Goal: Navigation & Orientation: Find specific page/section

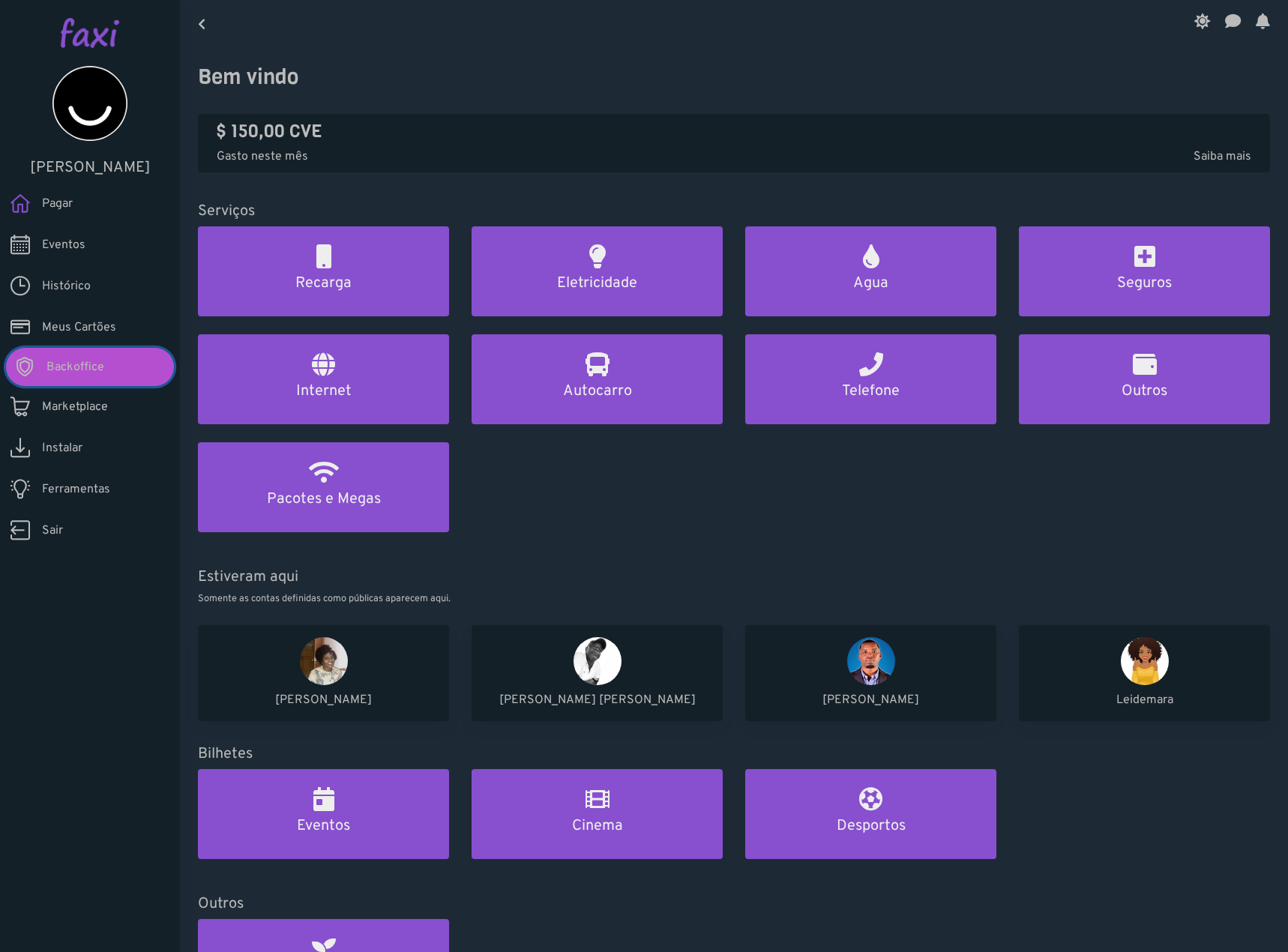
click at [111, 378] on link "Backoffice" at bounding box center [89, 367] width 168 height 38
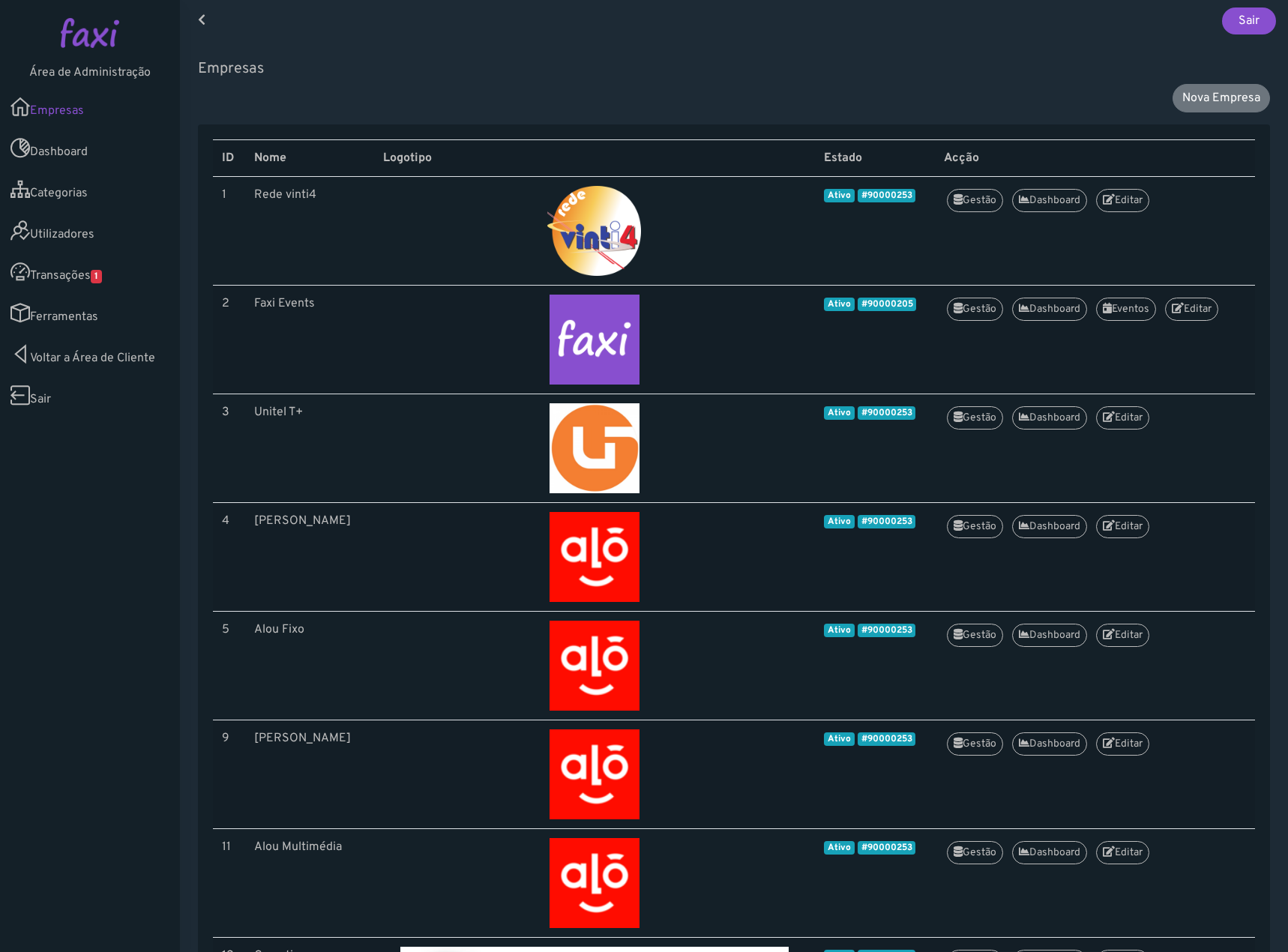
click at [93, 278] on link "Transações 1" at bounding box center [89, 271] width 180 height 41
